Goal: Task Accomplishment & Management: Manage account settings

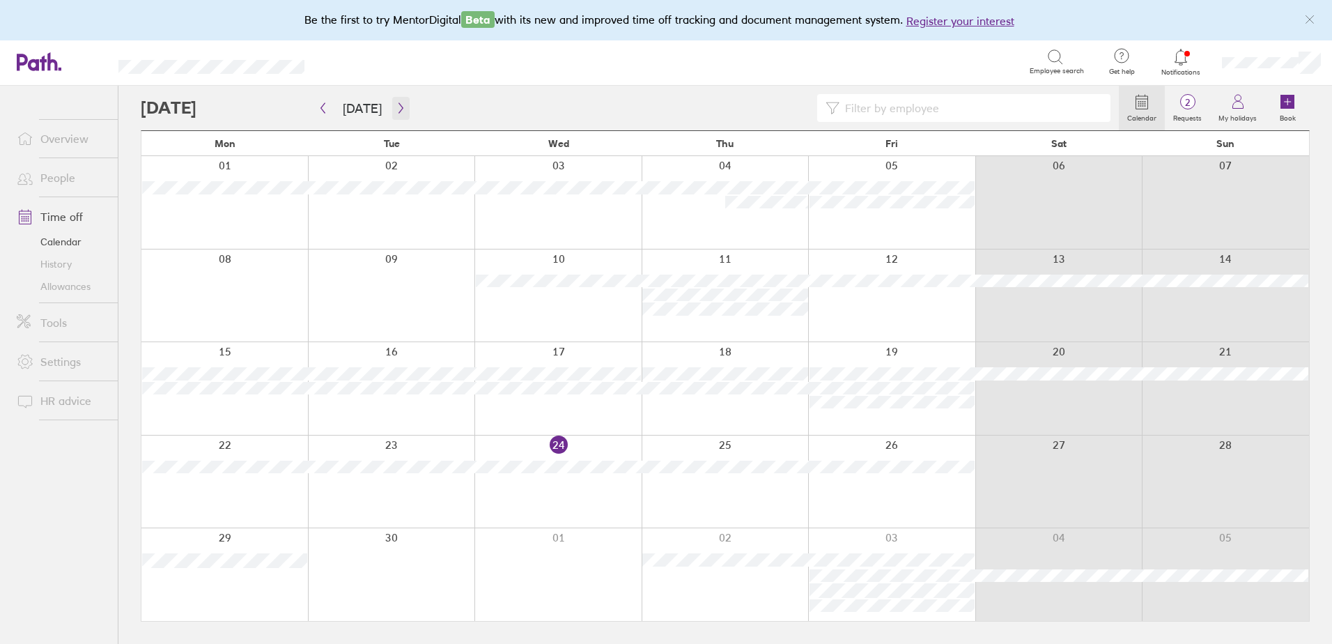
click at [397, 102] on icon "button" at bounding box center [401, 107] width 10 height 11
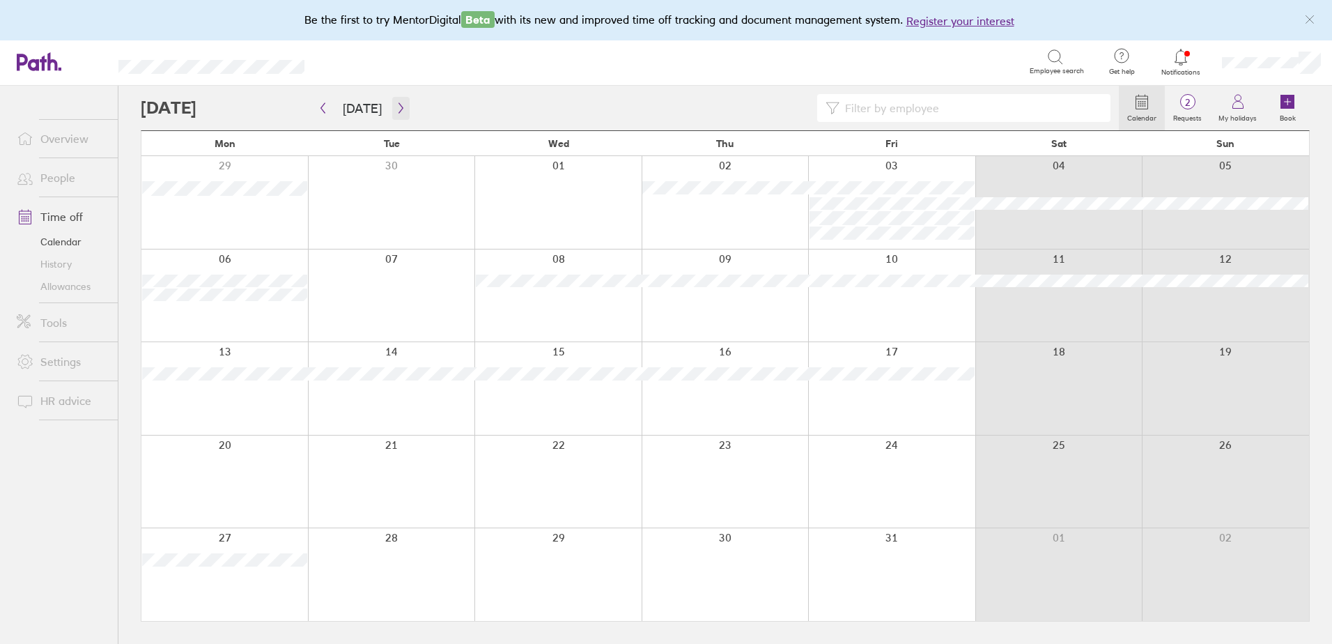
click at [396, 109] on icon "button" at bounding box center [401, 107] width 10 height 11
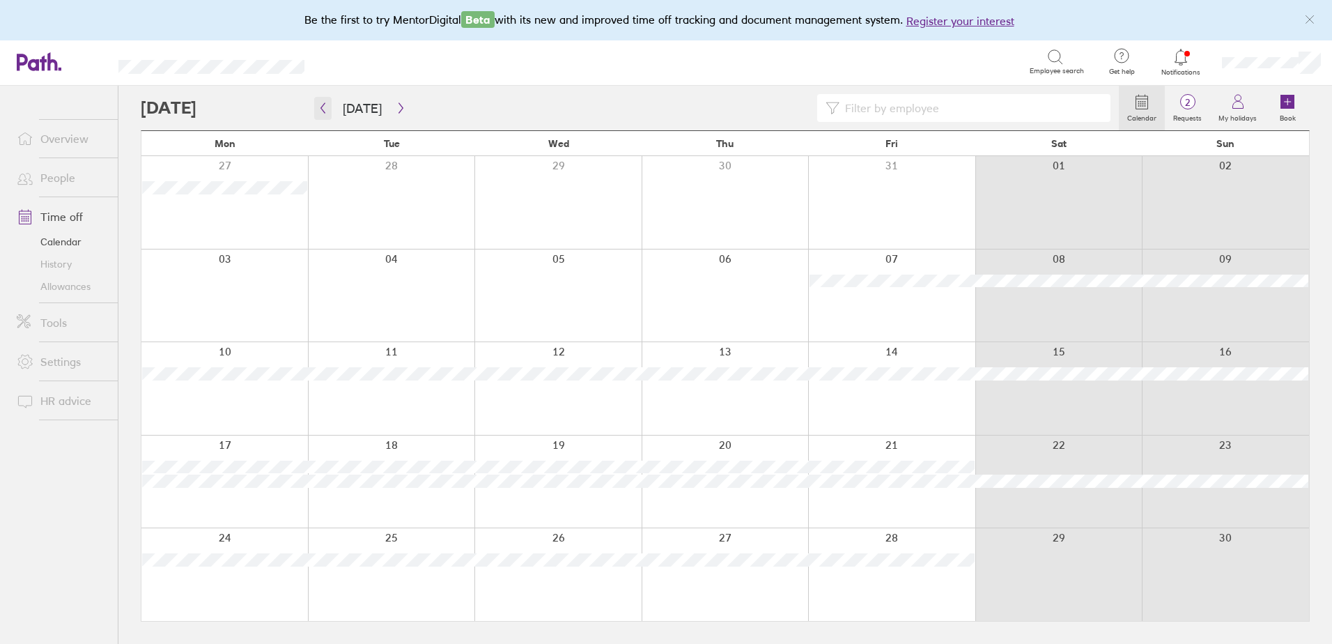
click at [324, 109] on icon "button" at bounding box center [323, 107] width 10 height 11
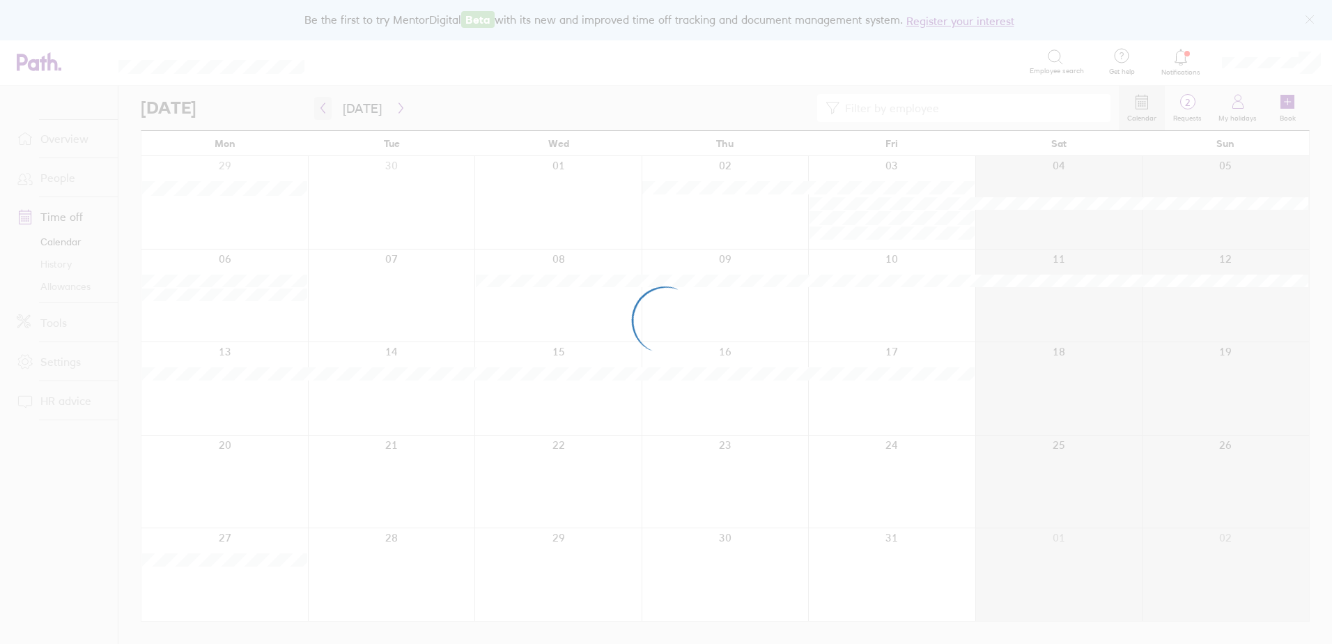
click at [324, 109] on div at bounding box center [666, 322] width 1332 height 644
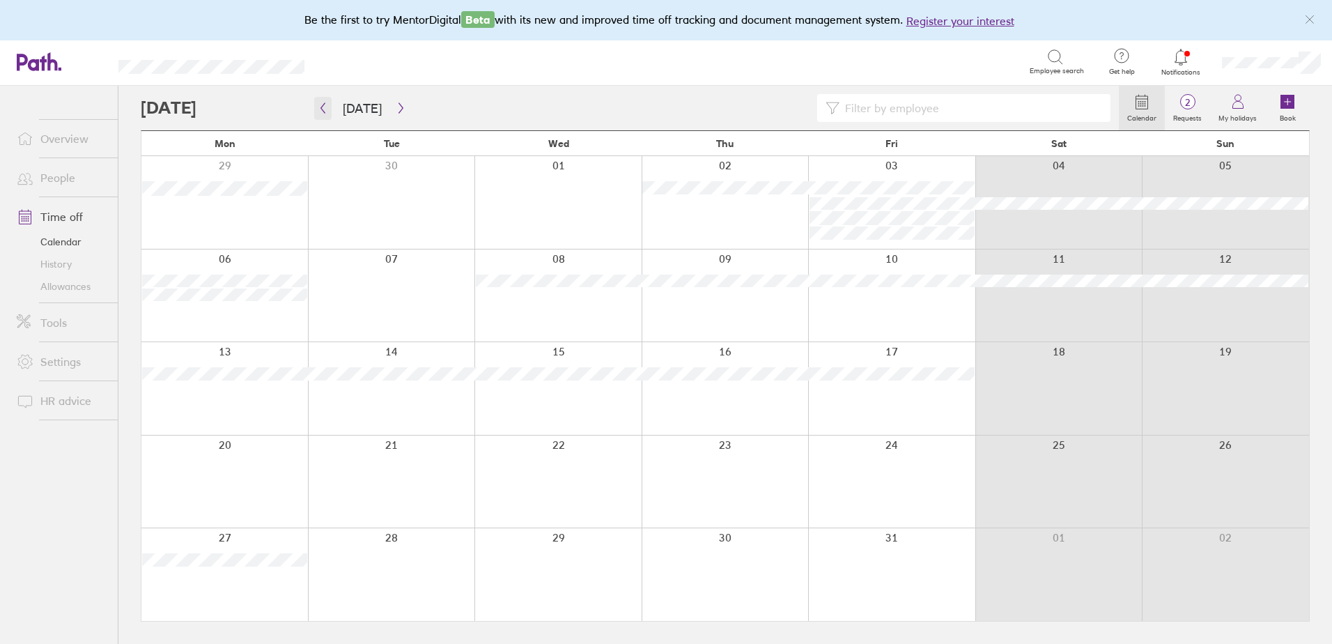
click at [324, 109] on icon "button" at bounding box center [323, 107] width 10 height 11
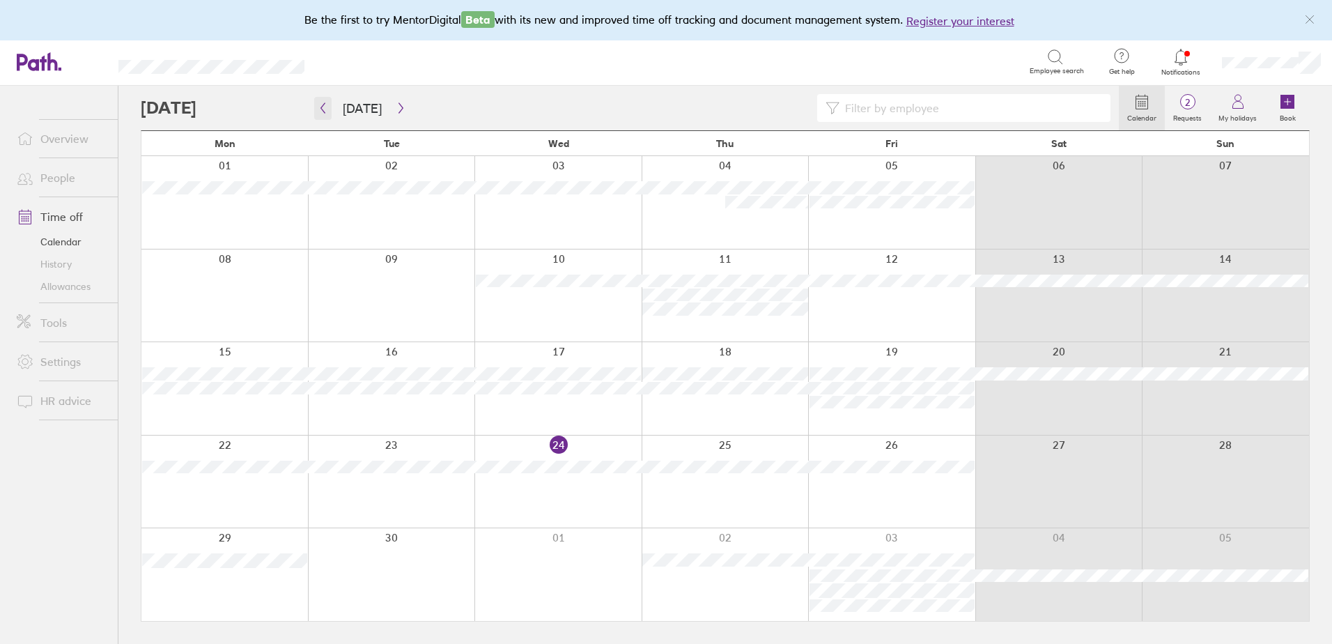
click at [324, 109] on icon "button" at bounding box center [323, 107] width 10 height 11
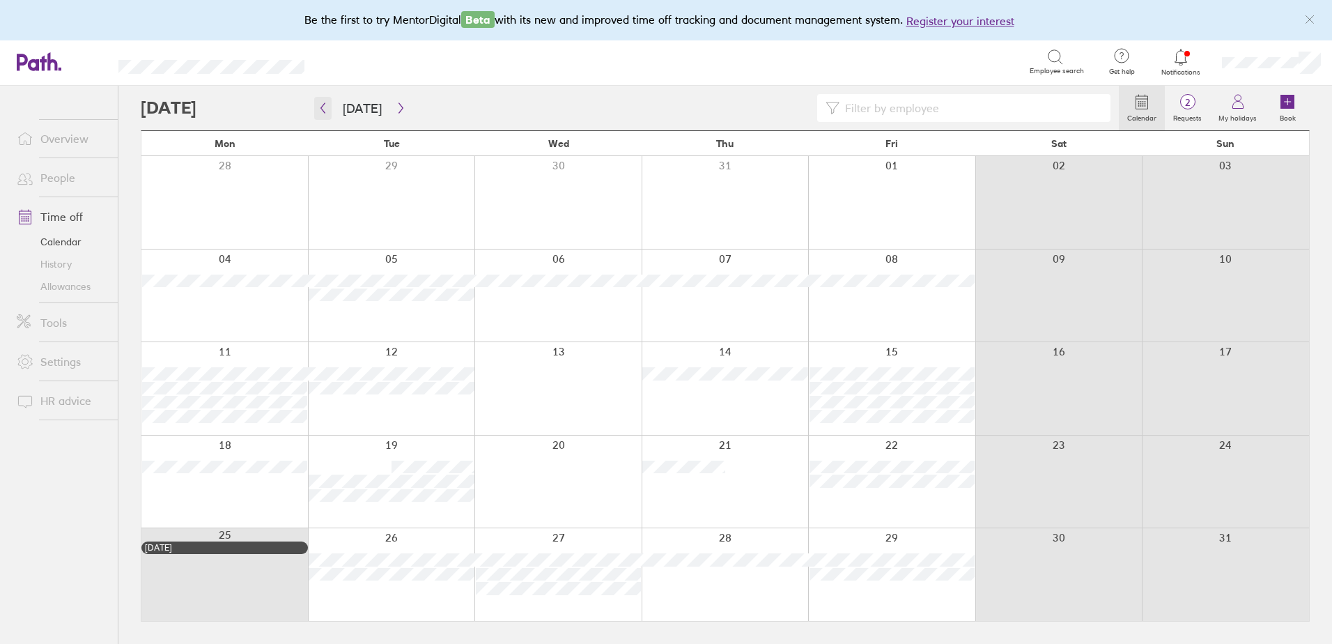
click at [324, 109] on icon "button" at bounding box center [323, 107] width 10 height 11
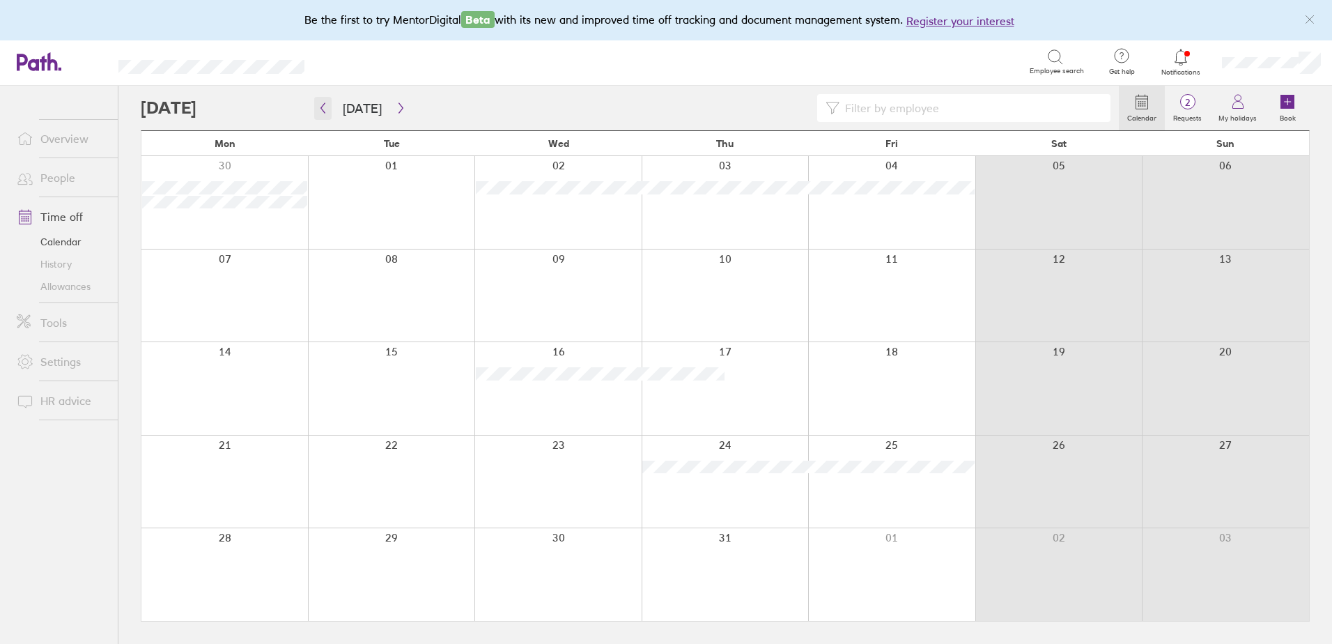
click at [324, 109] on icon "button" at bounding box center [323, 107] width 10 height 11
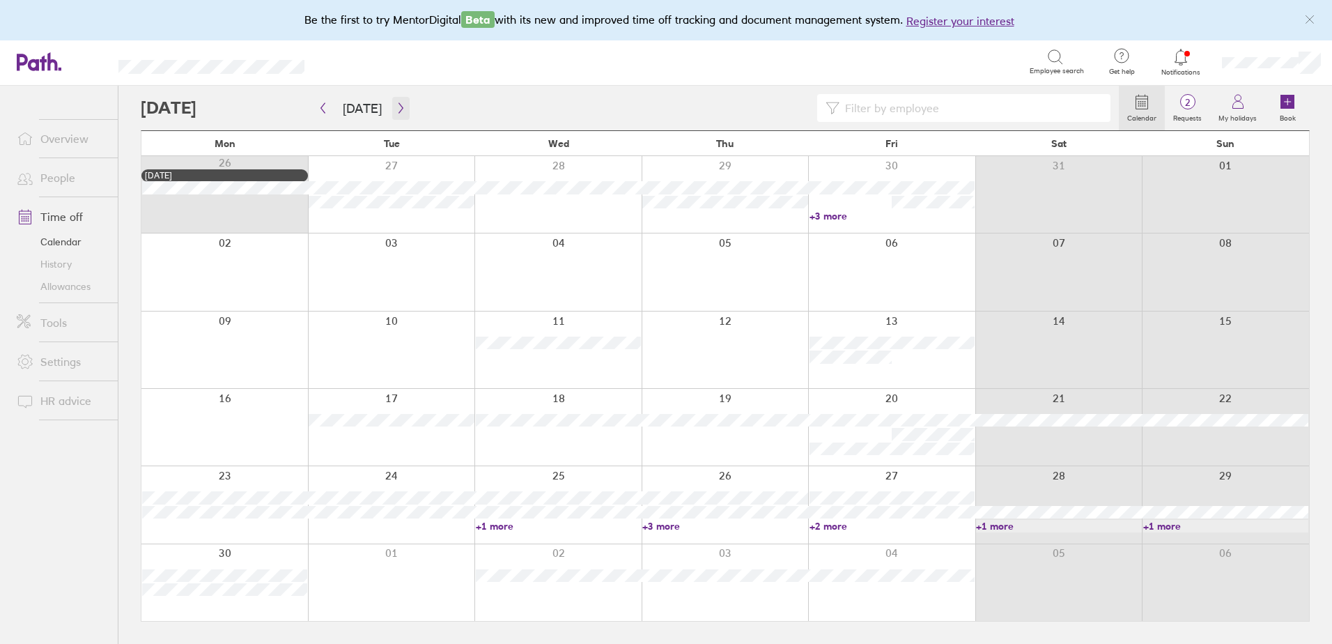
click at [399, 102] on button "button" at bounding box center [400, 108] width 17 height 23
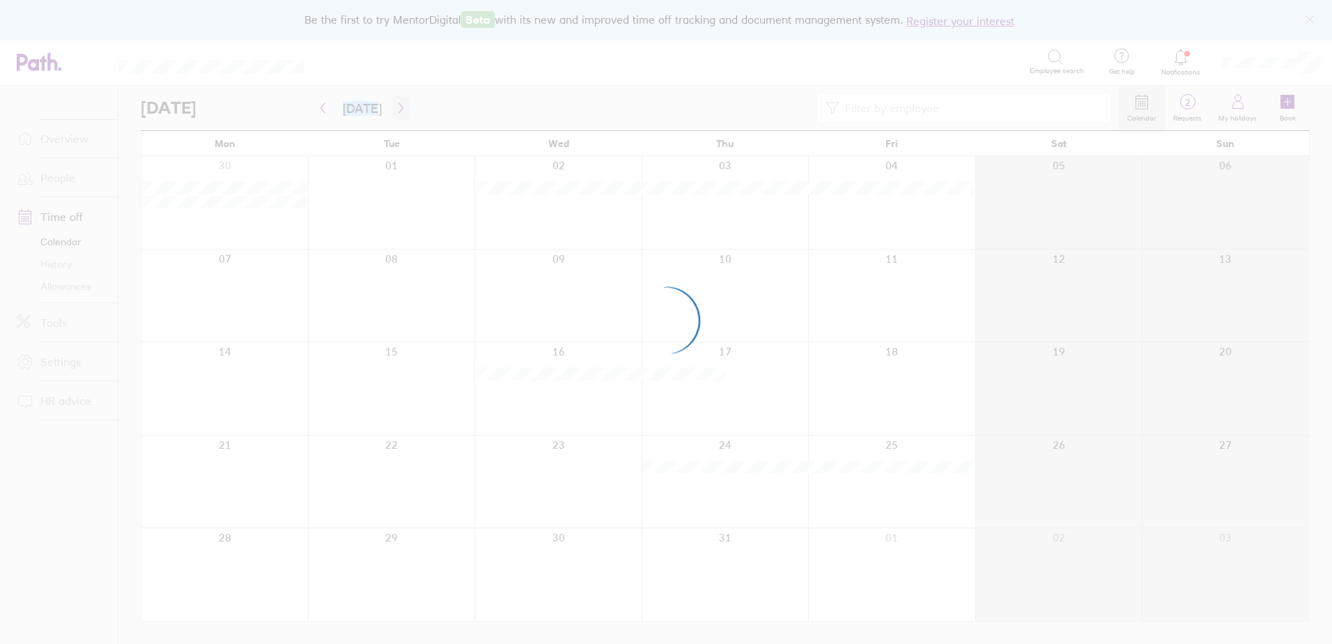
click at [399, 101] on div at bounding box center [666, 322] width 1332 height 644
click at [398, 107] on div at bounding box center [666, 322] width 1332 height 644
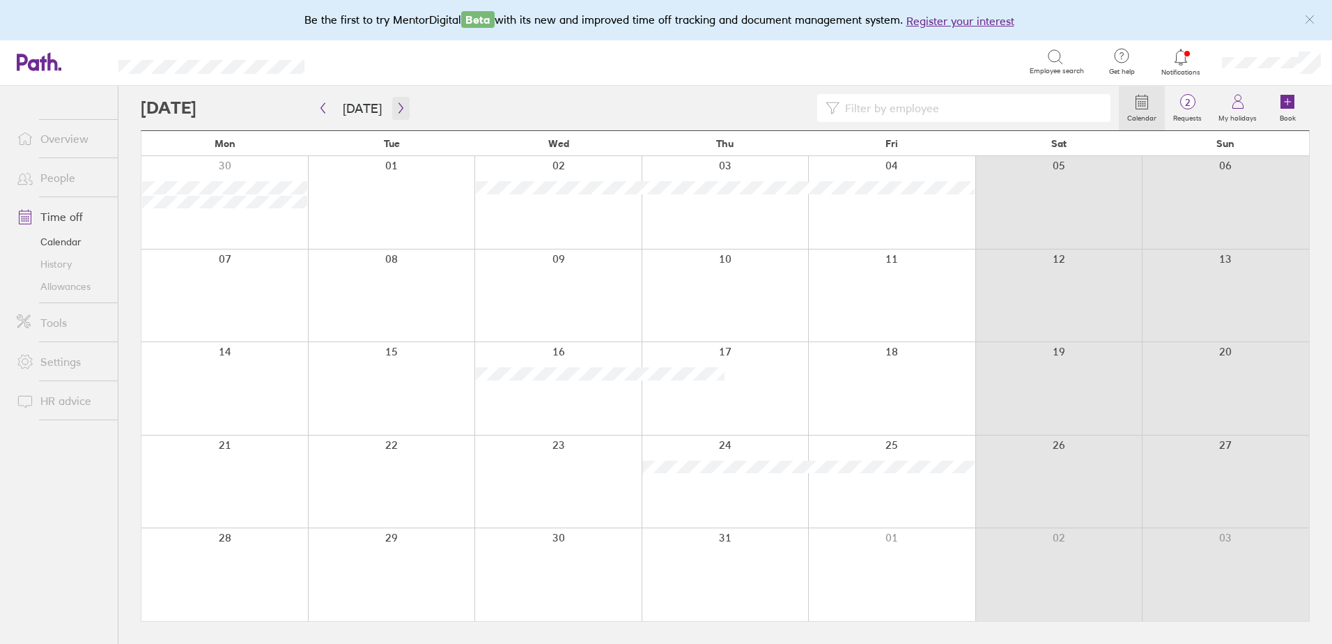
click at [396, 107] on icon "button" at bounding box center [401, 107] width 10 height 11
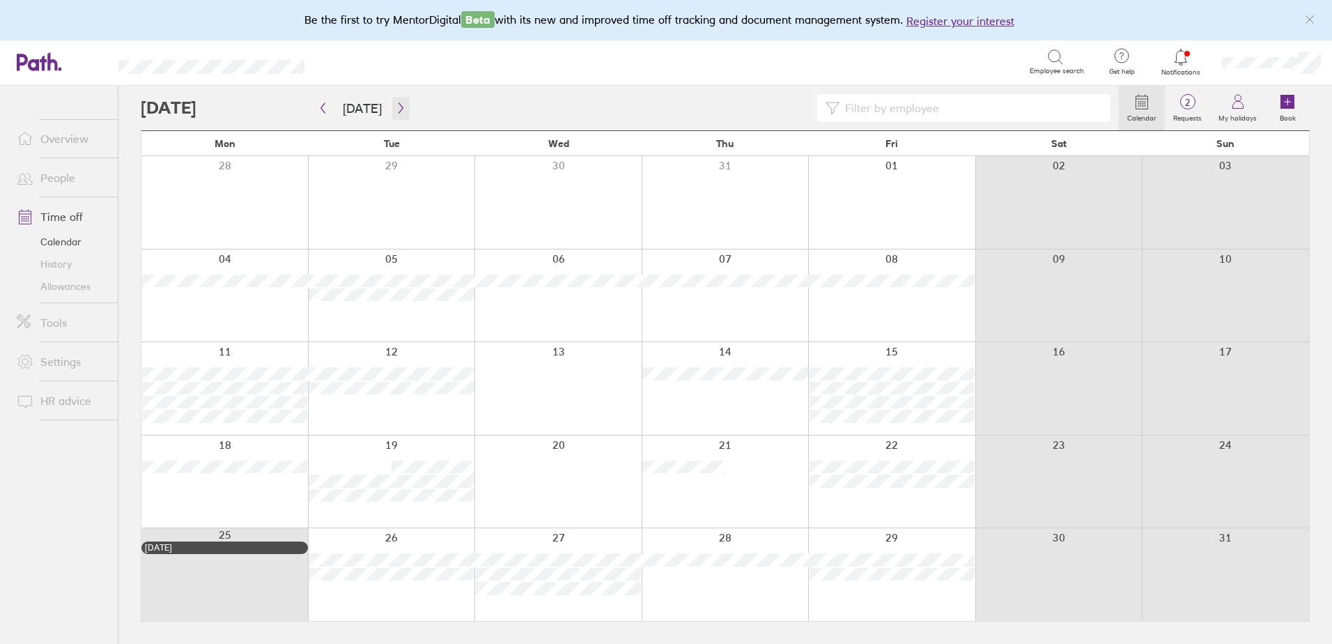
click at [396, 107] on icon "button" at bounding box center [401, 107] width 10 height 11
